Goal: Navigation & Orientation: Find specific page/section

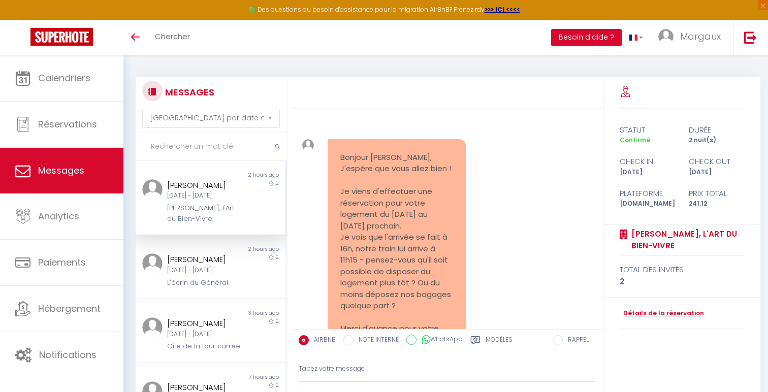
select select "message"
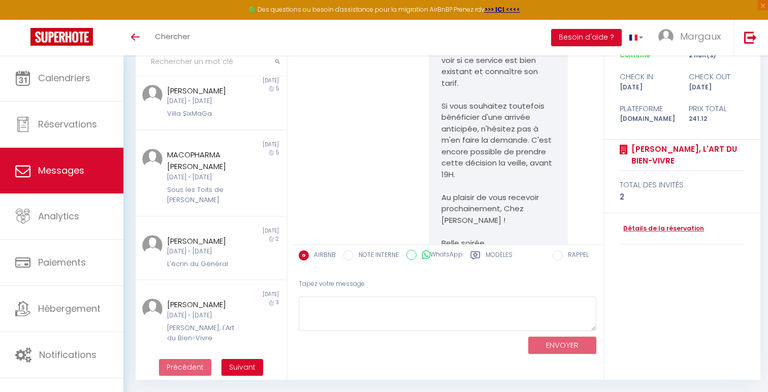
scroll to position [438, 0]
click at [207, 247] on div "[DATE] - [DATE]" at bounding box center [204, 252] width 74 height 10
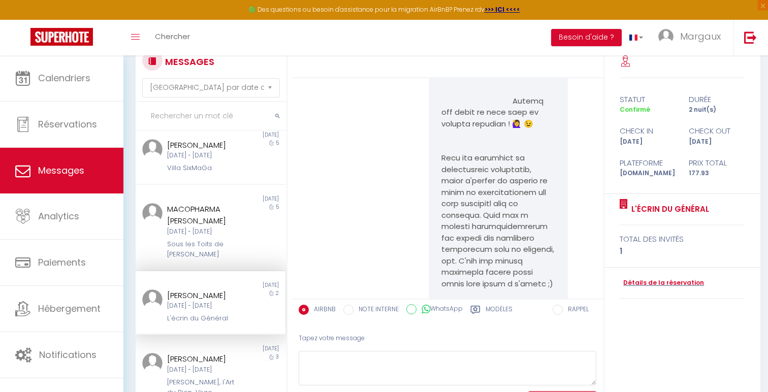
scroll to position [2072, 0]
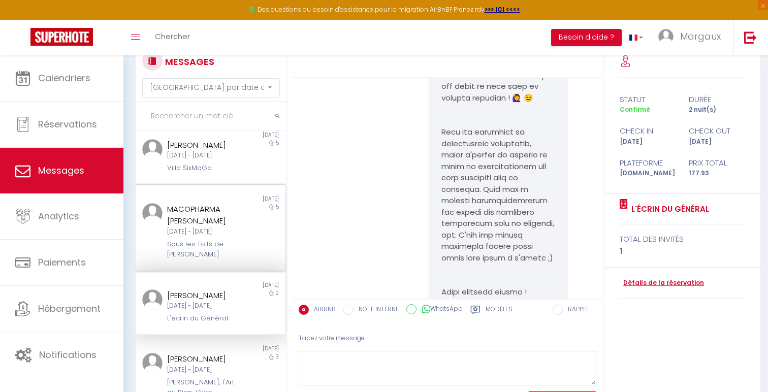
click at [182, 230] on div "[DATE] - [DATE]" at bounding box center [204, 232] width 74 height 10
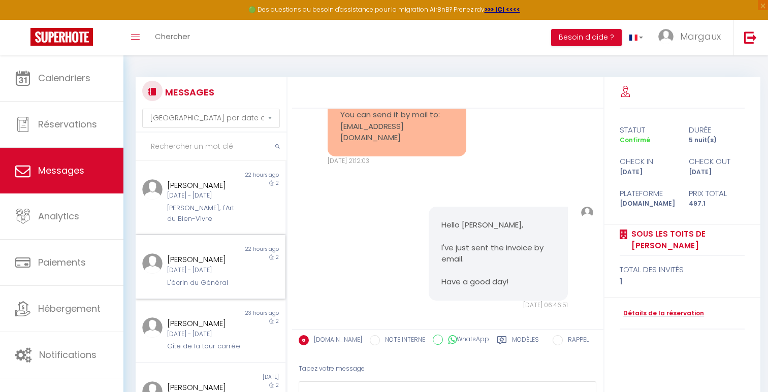
click at [208, 272] on div "[DATE] - [DATE]" at bounding box center [204, 271] width 74 height 10
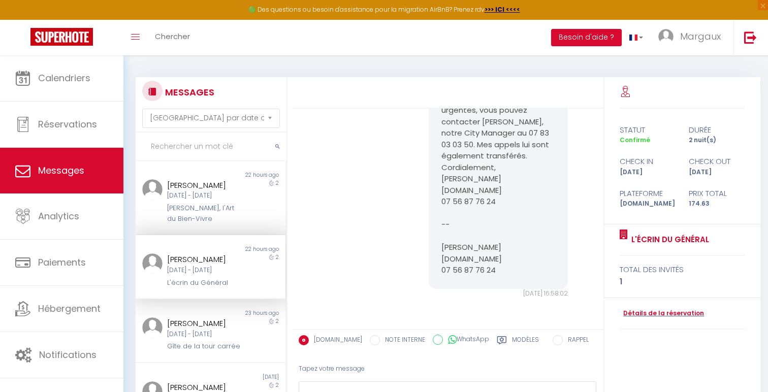
scroll to position [2795, 0]
click at [203, 213] on div "[PERSON_NAME], l'Art du Bien-Vivre" at bounding box center [204, 213] width 74 height 21
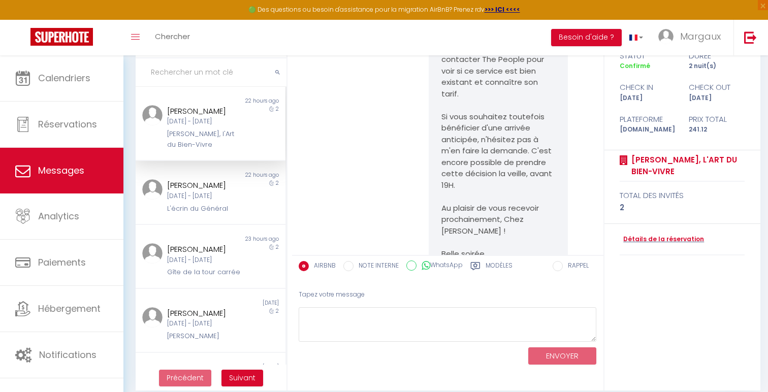
scroll to position [85, 0]
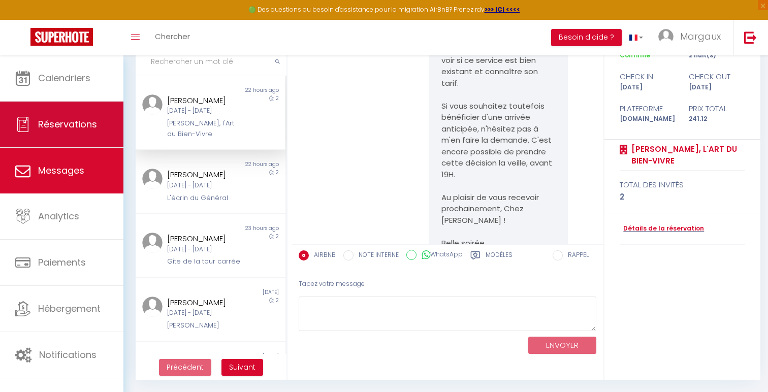
click at [51, 115] on link "Réservations" at bounding box center [61, 125] width 123 height 46
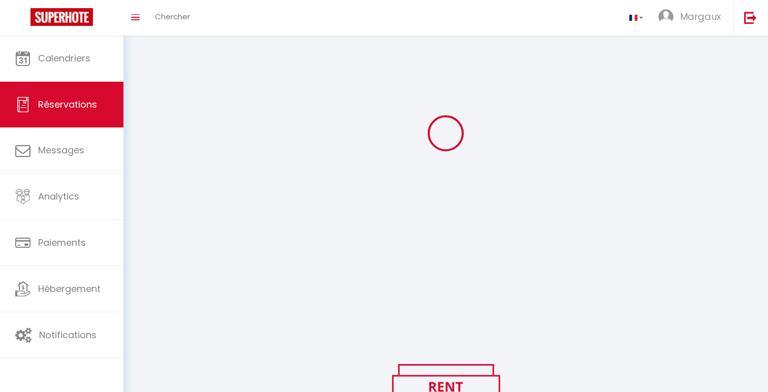
scroll to position [85, 0]
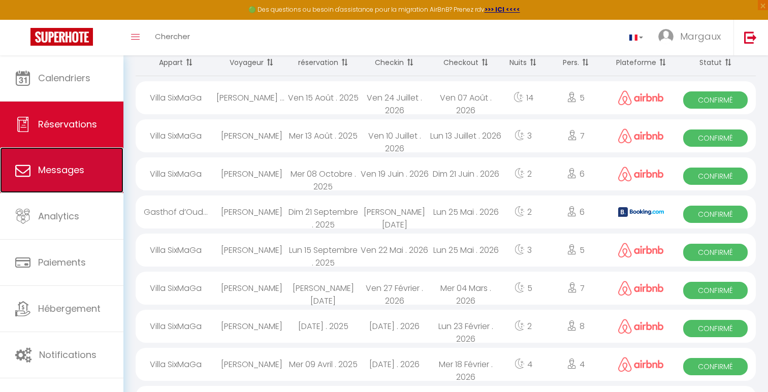
click at [63, 179] on link "Messages" at bounding box center [61, 170] width 123 height 46
select select "message"
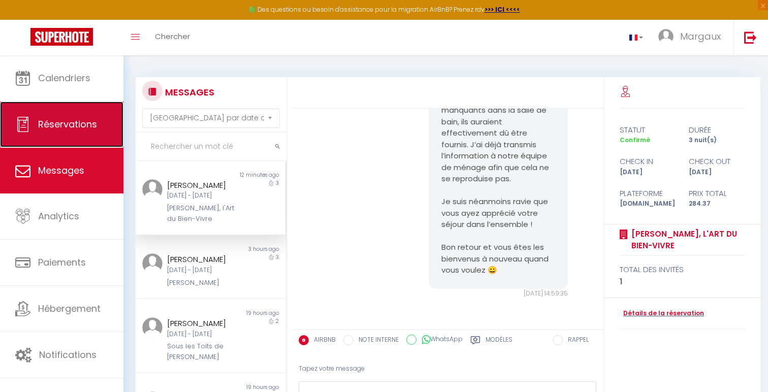
click at [77, 124] on span "Réservations" at bounding box center [67, 124] width 59 height 13
select select "not_cancelled"
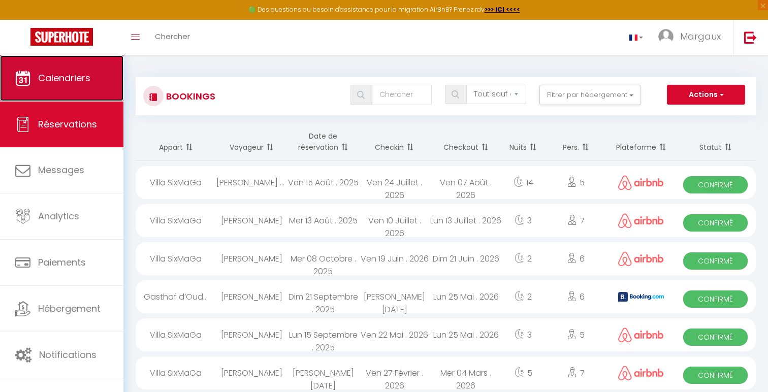
click at [76, 82] on span "Calendriers" at bounding box center [64, 78] width 52 height 13
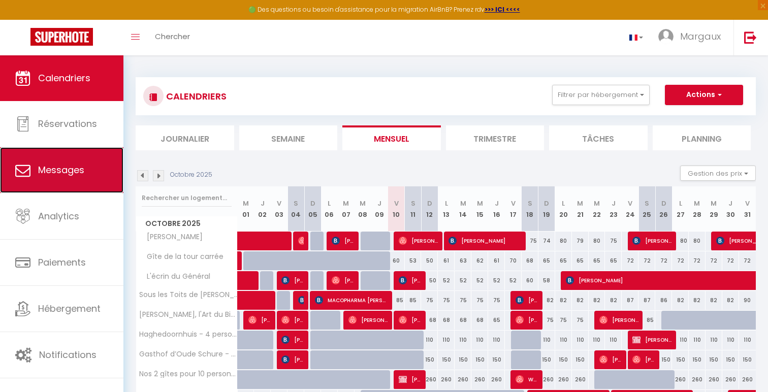
click at [67, 176] on link "Messages" at bounding box center [61, 170] width 123 height 46
select select "message"
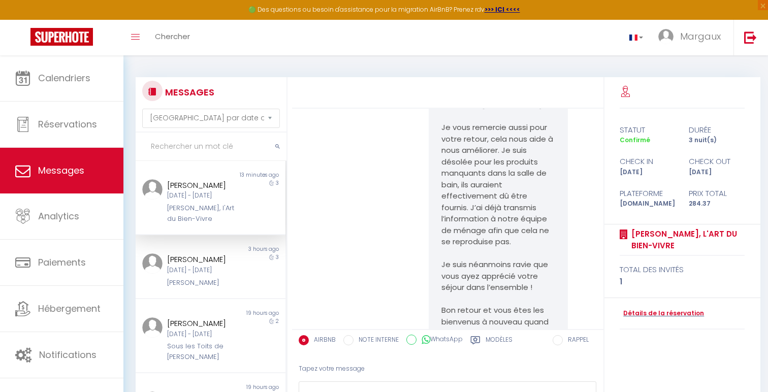
scroll to position [3297, 0]
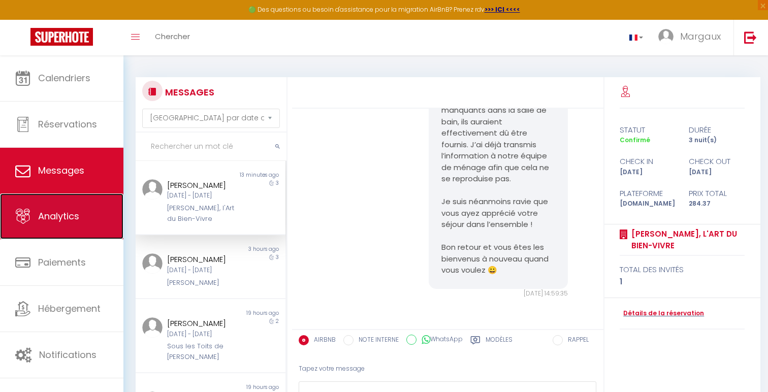
click at [58, 226] on link "Analytics" at bounding box center [61, 216] width 123 height 46
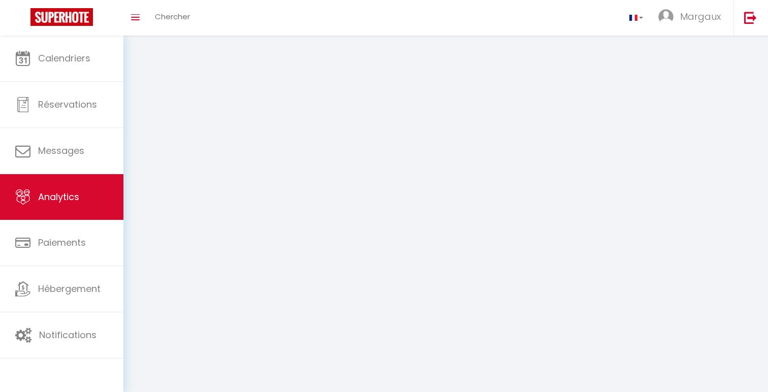
select select "2025"
select select "10"
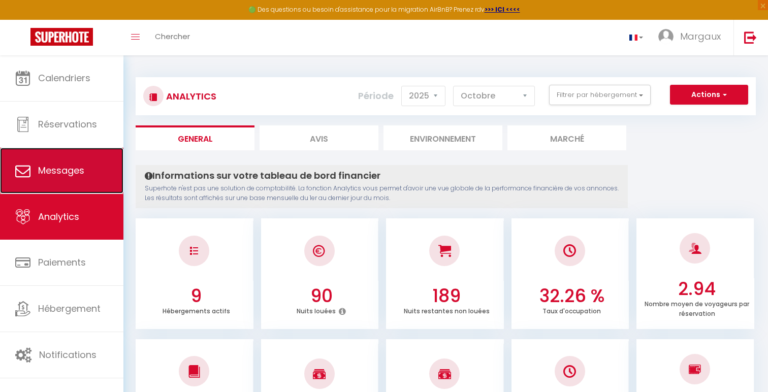
click at [89, 174] on link "Messages" at bounding box center [61, 171] width 123 height 46
select select "message"
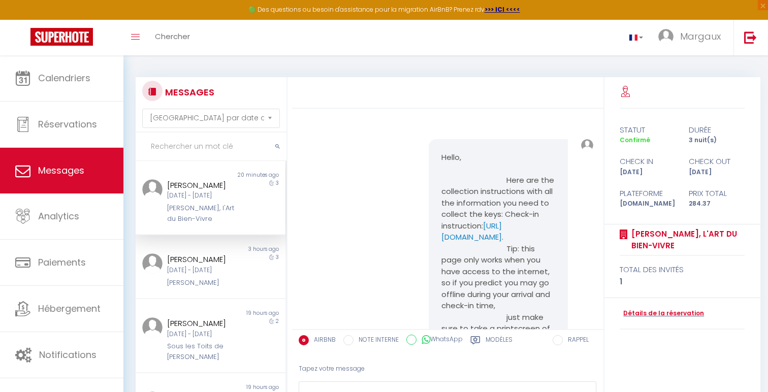
scroll to position [3297, 0]
